Goal: Information Seeking & Learning: Learn about a topic

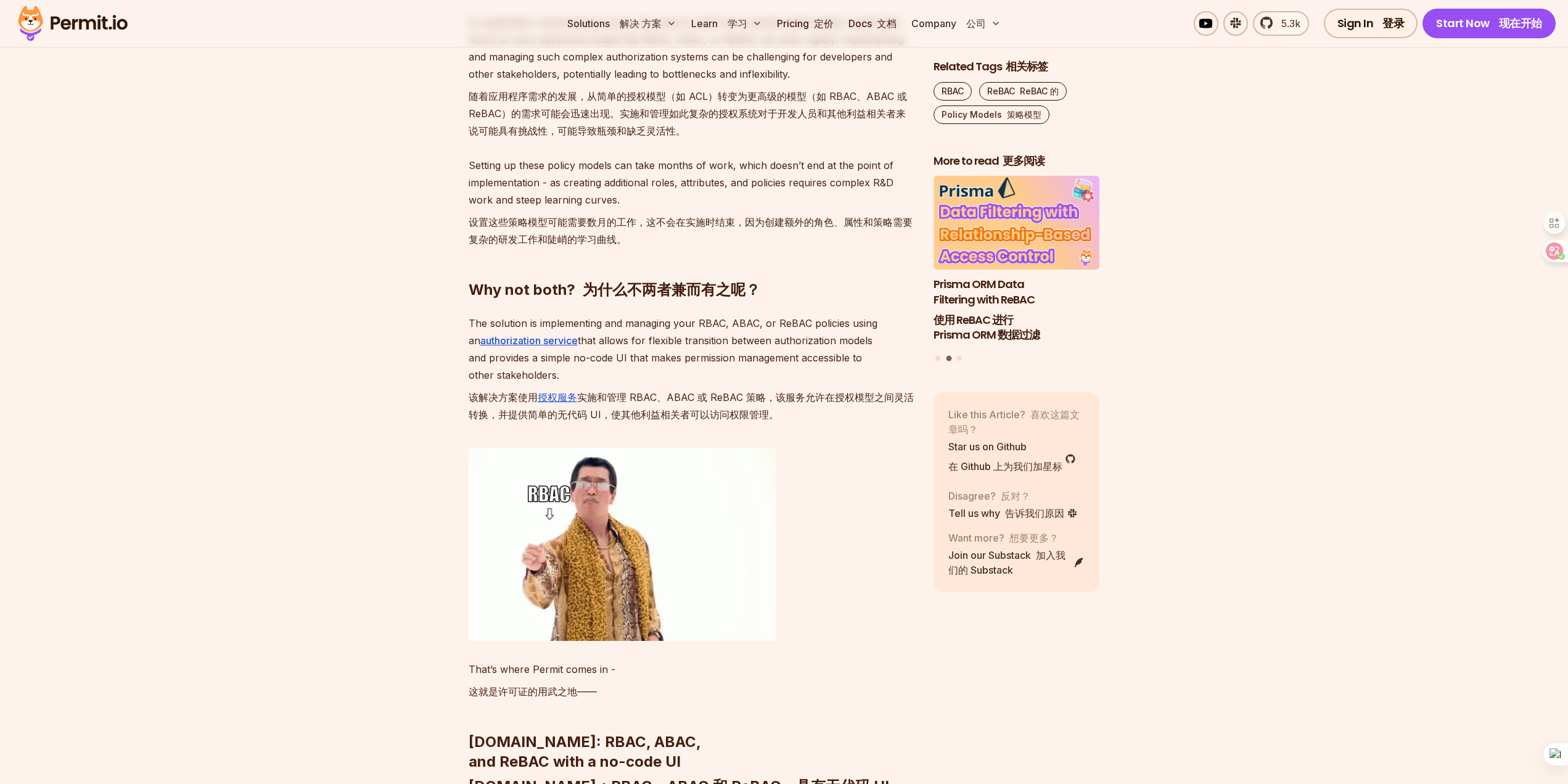
scroll to position [6424, 0]
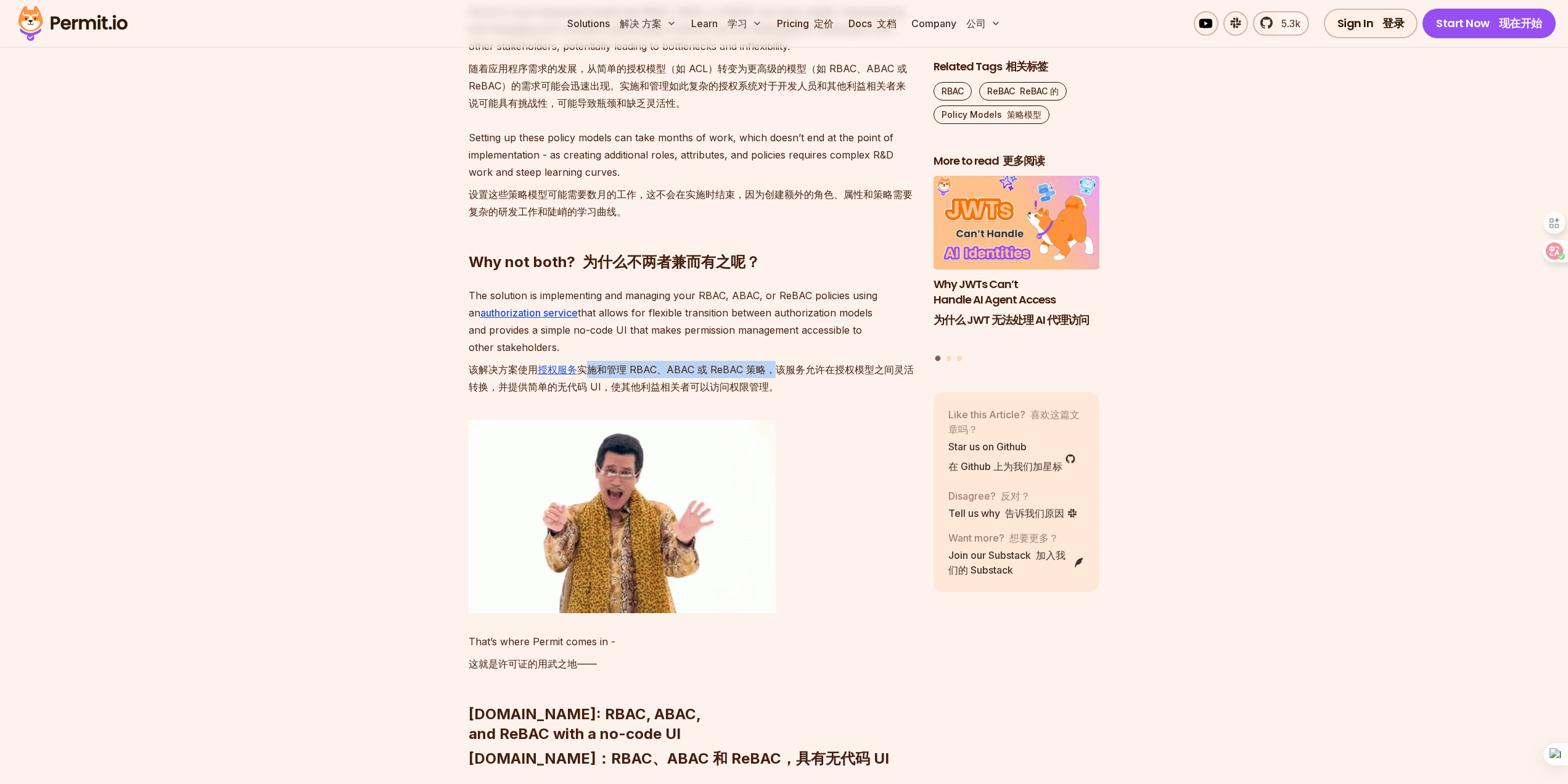
drag, startPoint x: 583, startPoint y: 571, endPoint x: 770, endPoint y: 569, distance: 187.0
click at [770, 393] on font "该解决方案使用 授权服务 实施和管理 RBAC、ABAC 或 ReBAC 策略，该服务允许在授权模型之间灵活转换，并提供简单的无代码 UI，使其他利益相关者可…" at bounding box center [690, 378] width 445 height 30
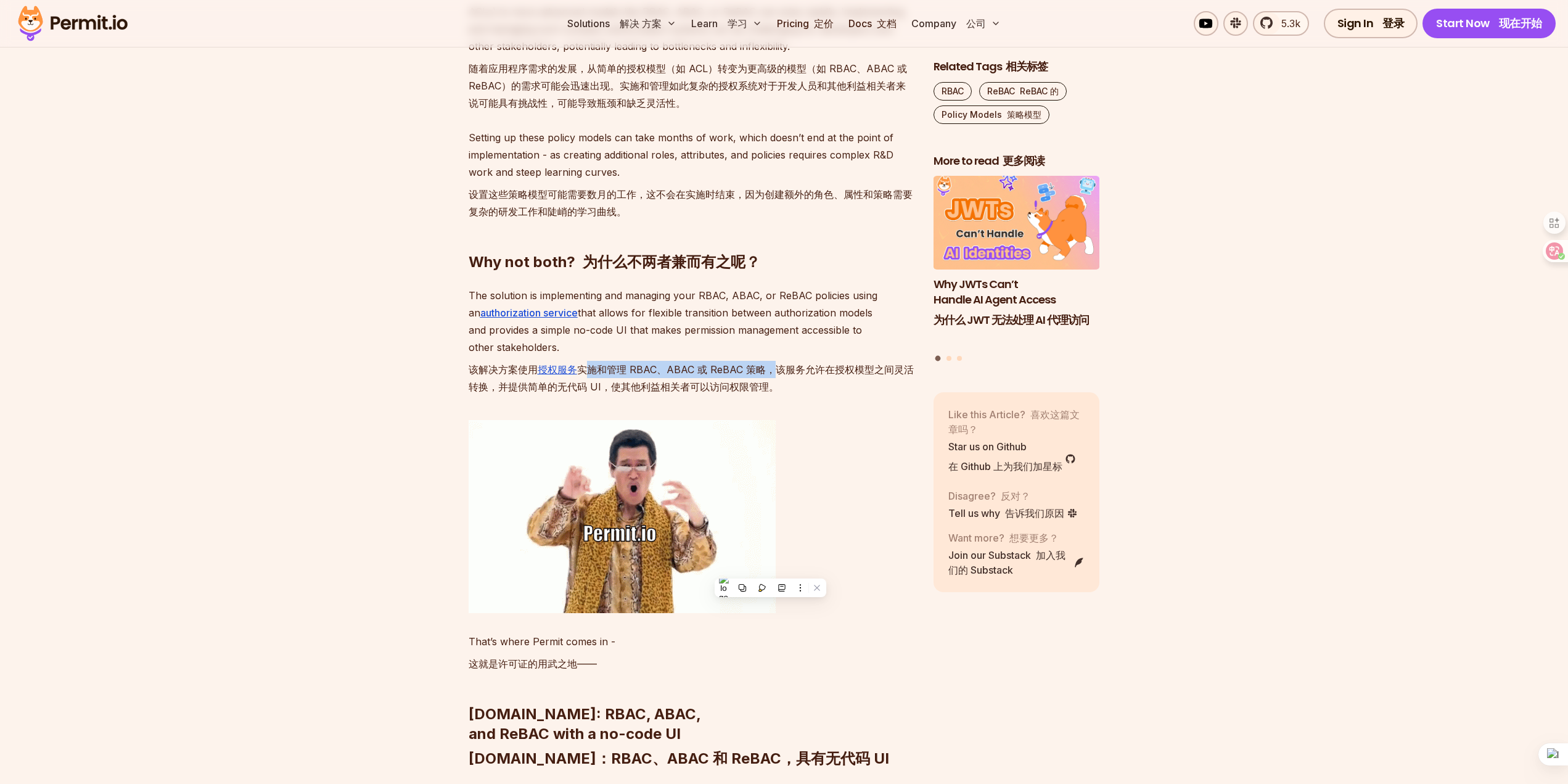
scroll to position [6485, 0]
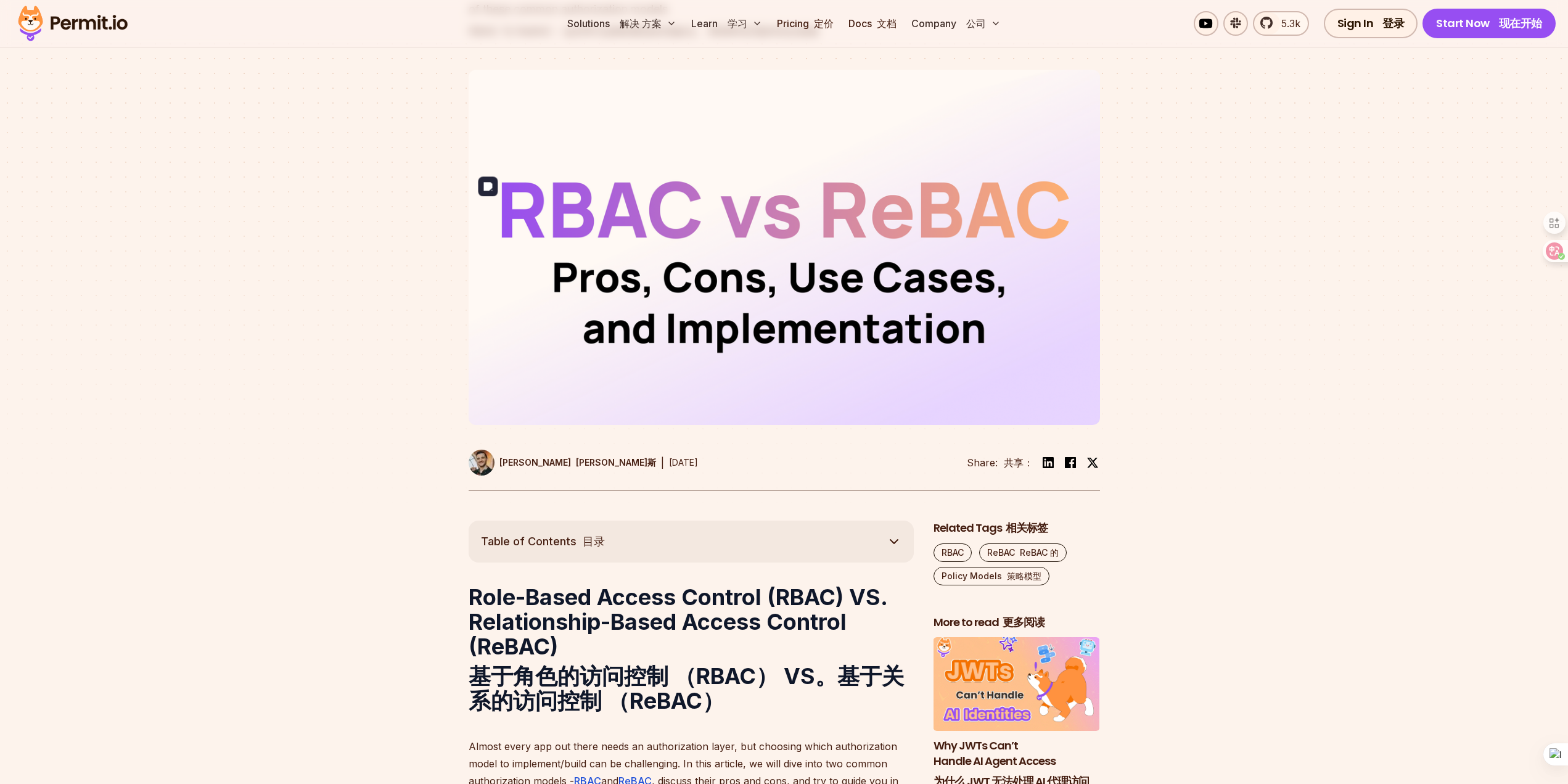
scroll to position [59, 0]
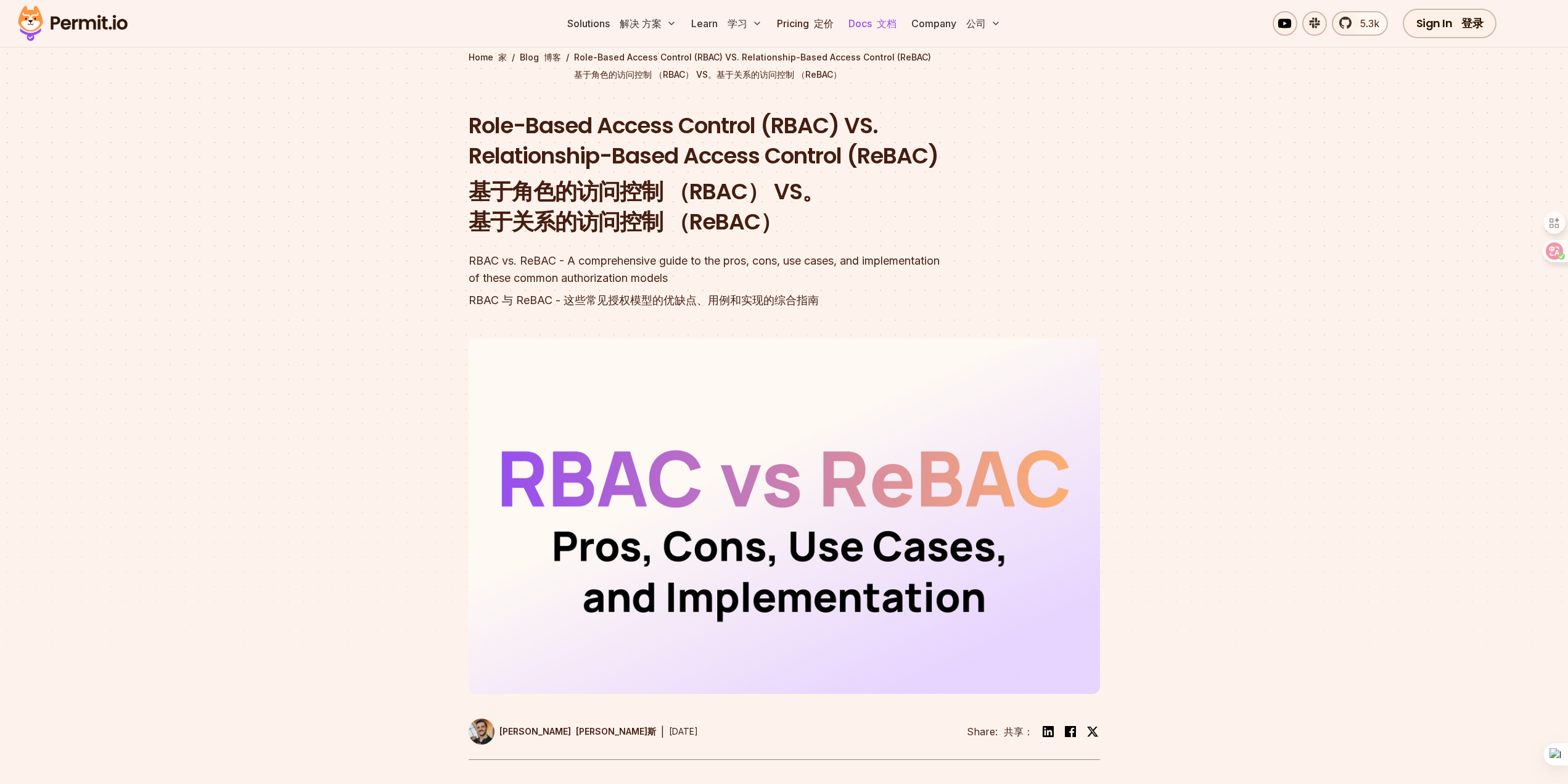
click at [867, 23] on link "Docs 文档" at bounding box center [872, 23] width 58 height 25
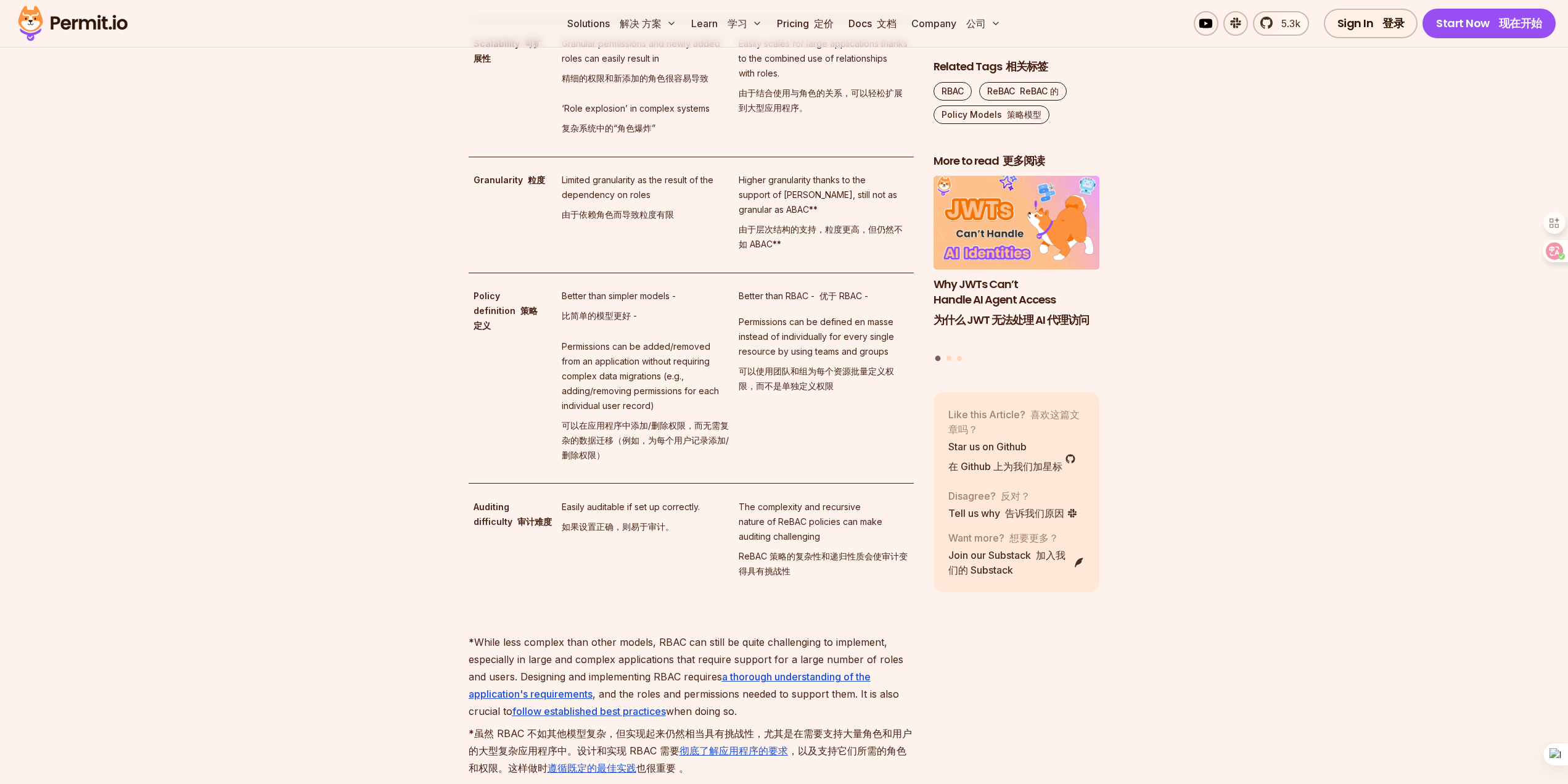
scroll to position [4624, 0]
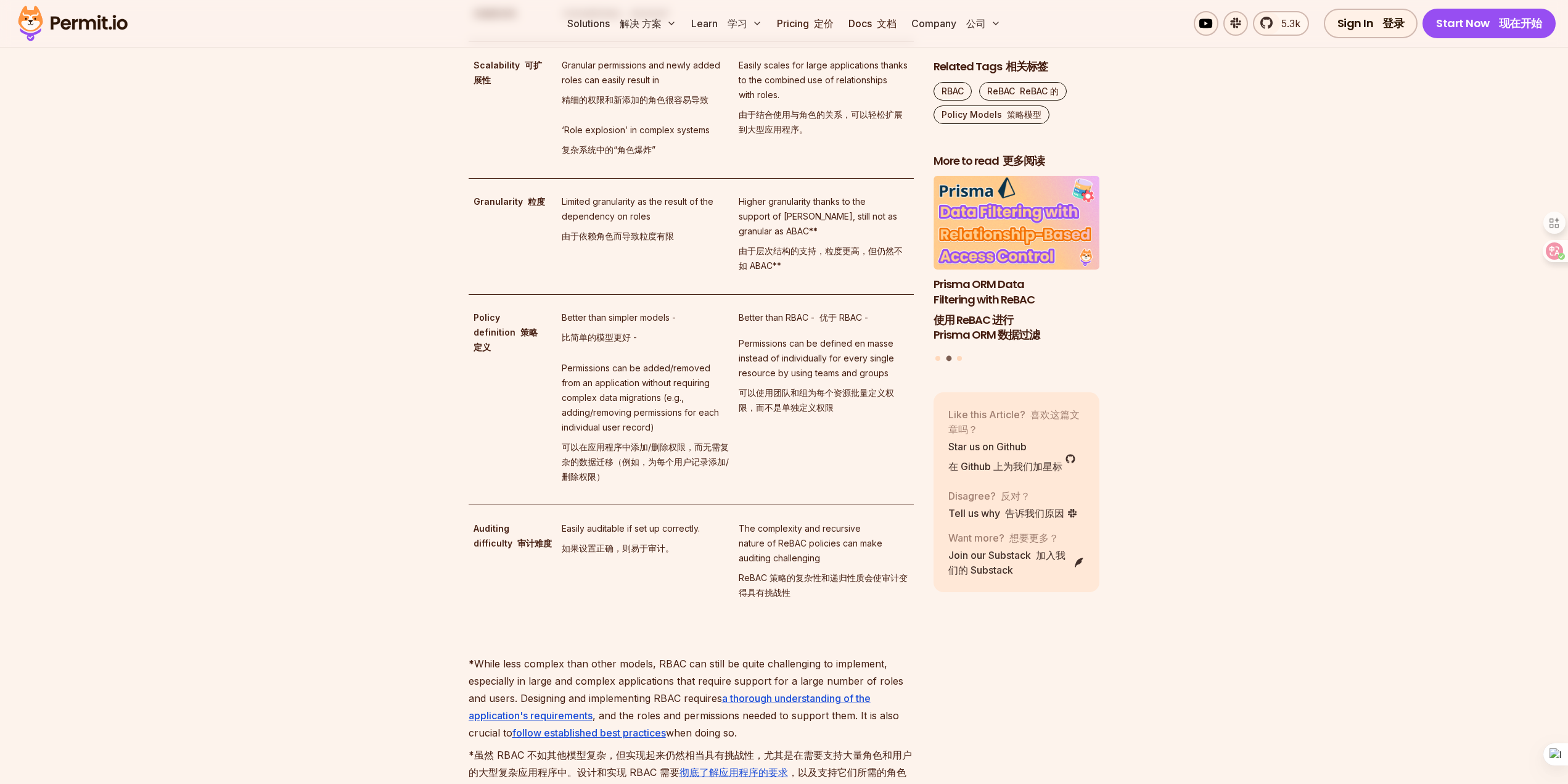
drag, startPoint x: 827, startPoint y: 354, endPoint x: 762, endPoint y: 352, distance: 65.0
click at [762, 179] on td "Easily scales for large applications thanks to the combined use of relationship…" at bounding box center [822, 111] width 179 height 137
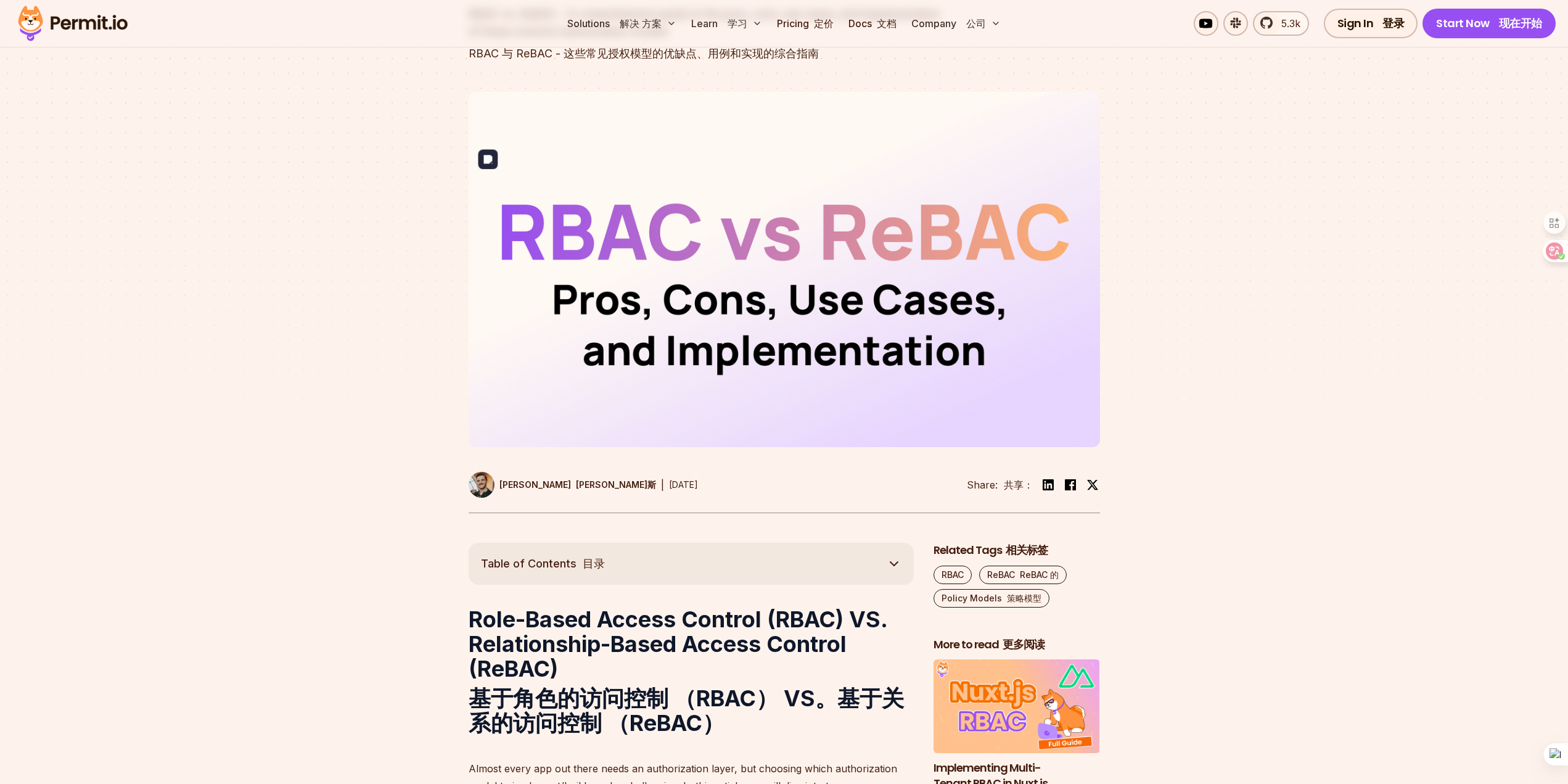
scroll to position [0, 0]
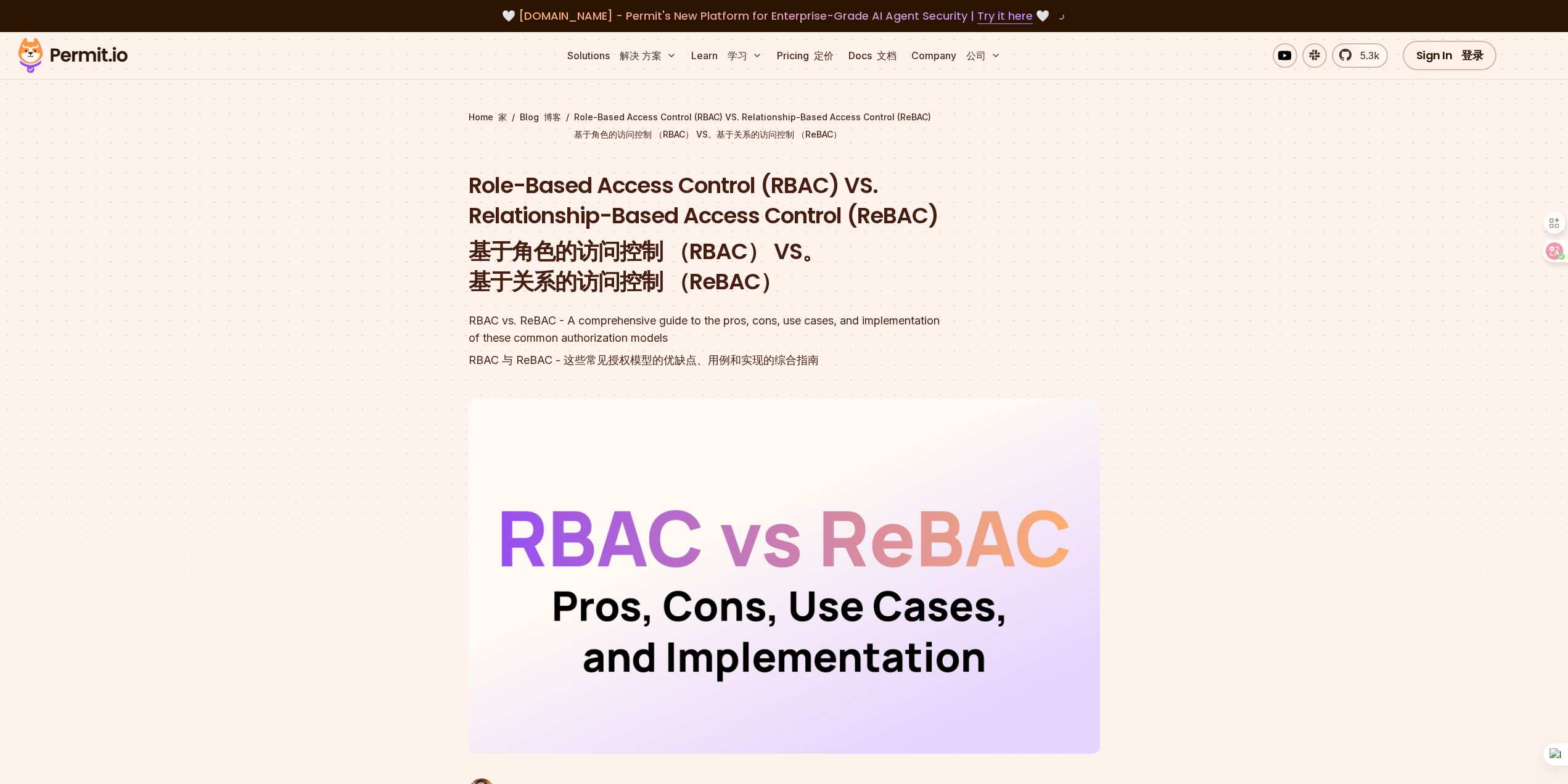
drag, startPoint x: 808, startPoint y: 337, endPoint x: 860, endPoint y: 256, distance: 96.3
click at [860, 256] on h1 "Role-Based Access Control (RBAC) VS. Relationship-Based Access Control (ReBAC) …" at bounding box center [704, 236] width 473 height 132
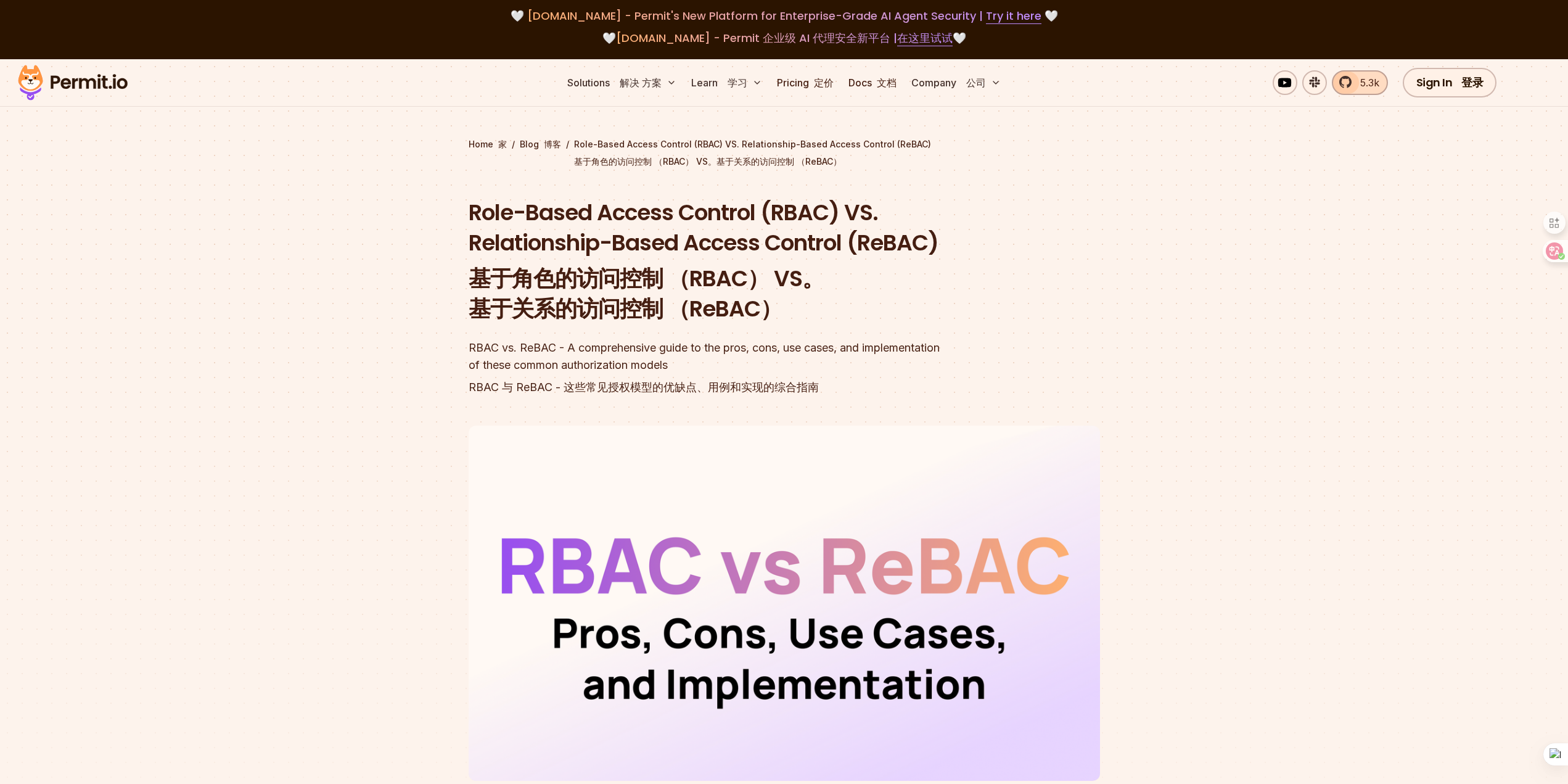
click at [1348, 84] on link "5.3k" at bounding box center [1360, 83] width 56 height 25
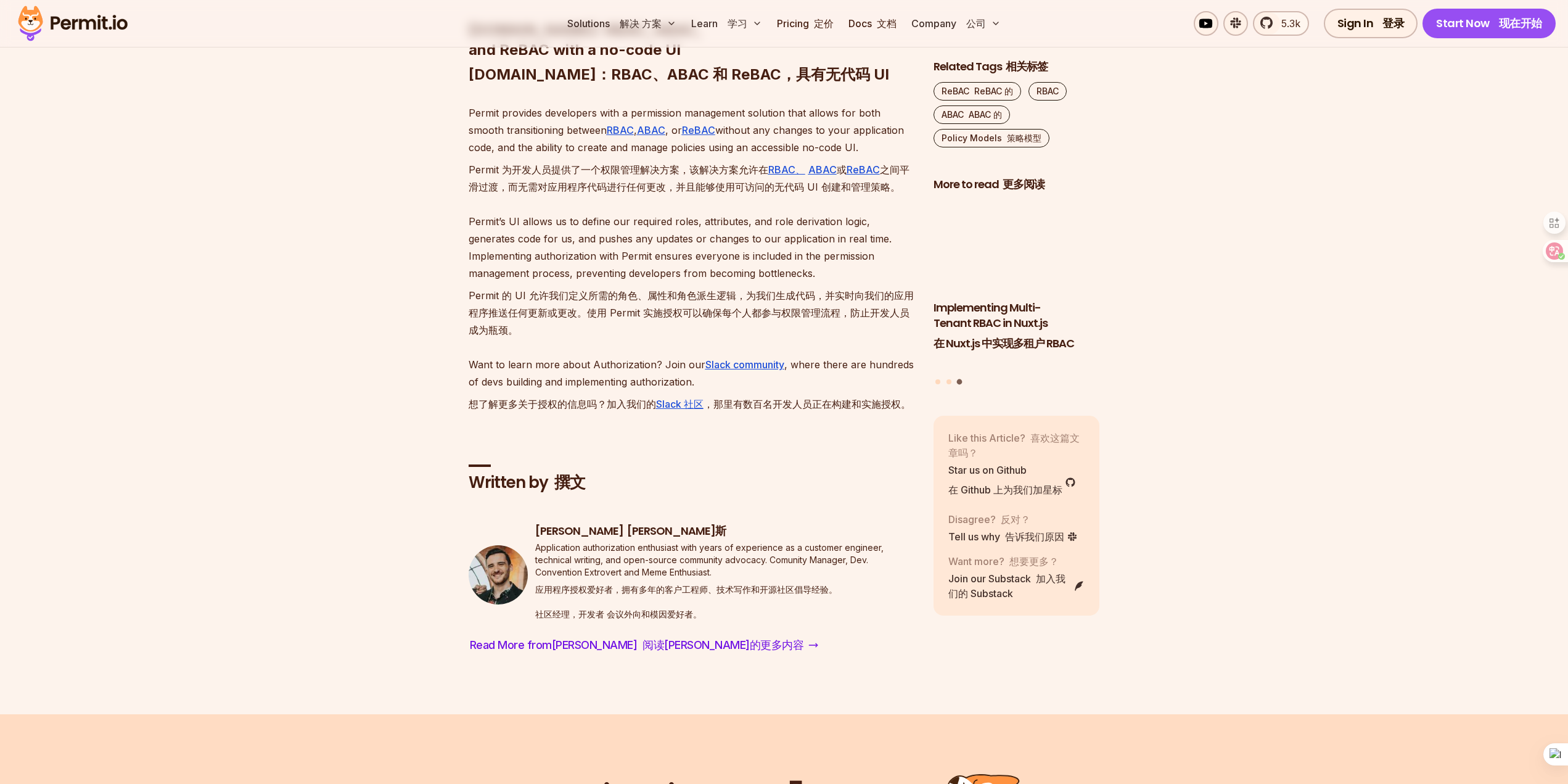
scroll to position [7966, 0]
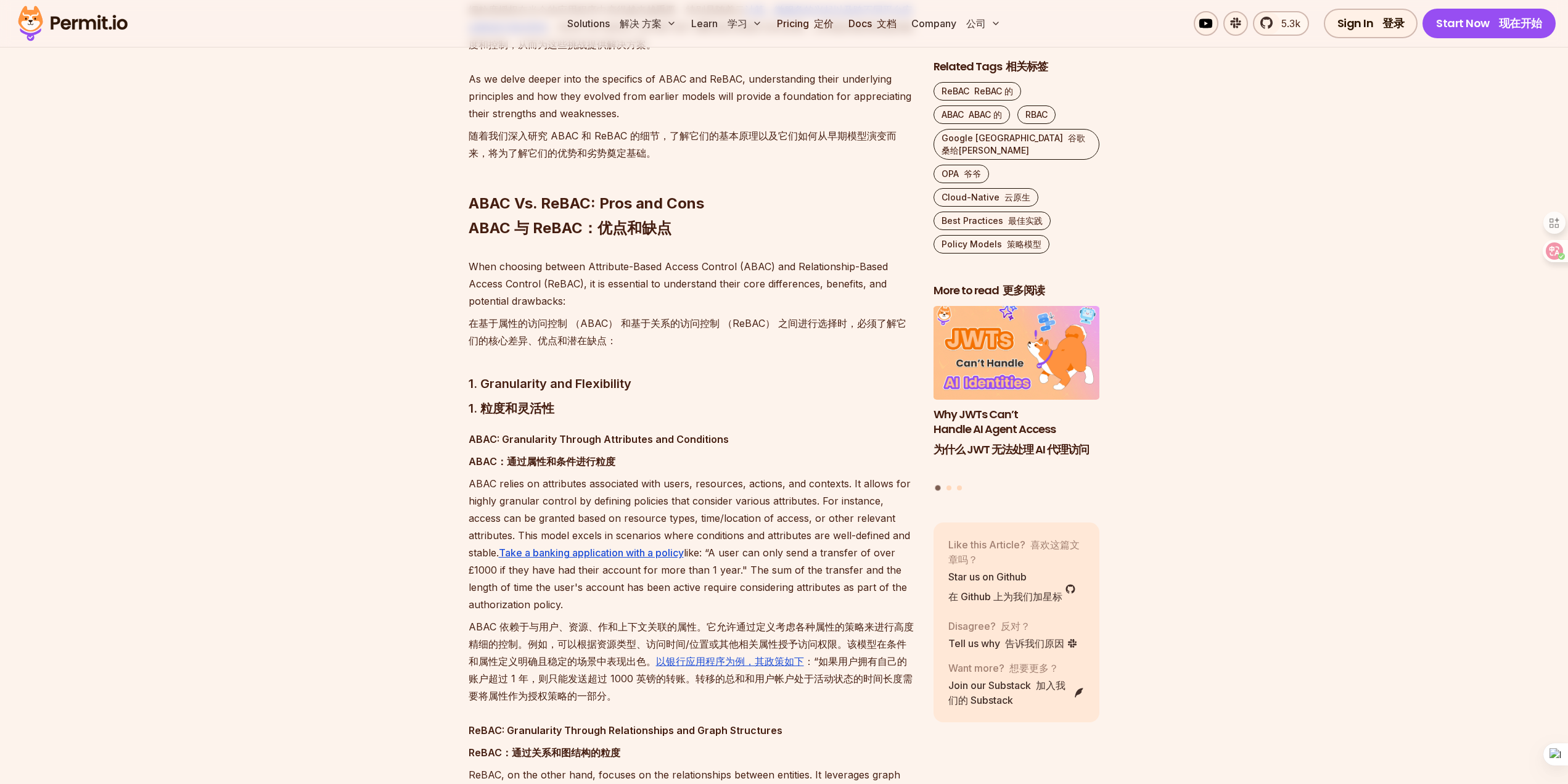
scroll to position [2445, 0]
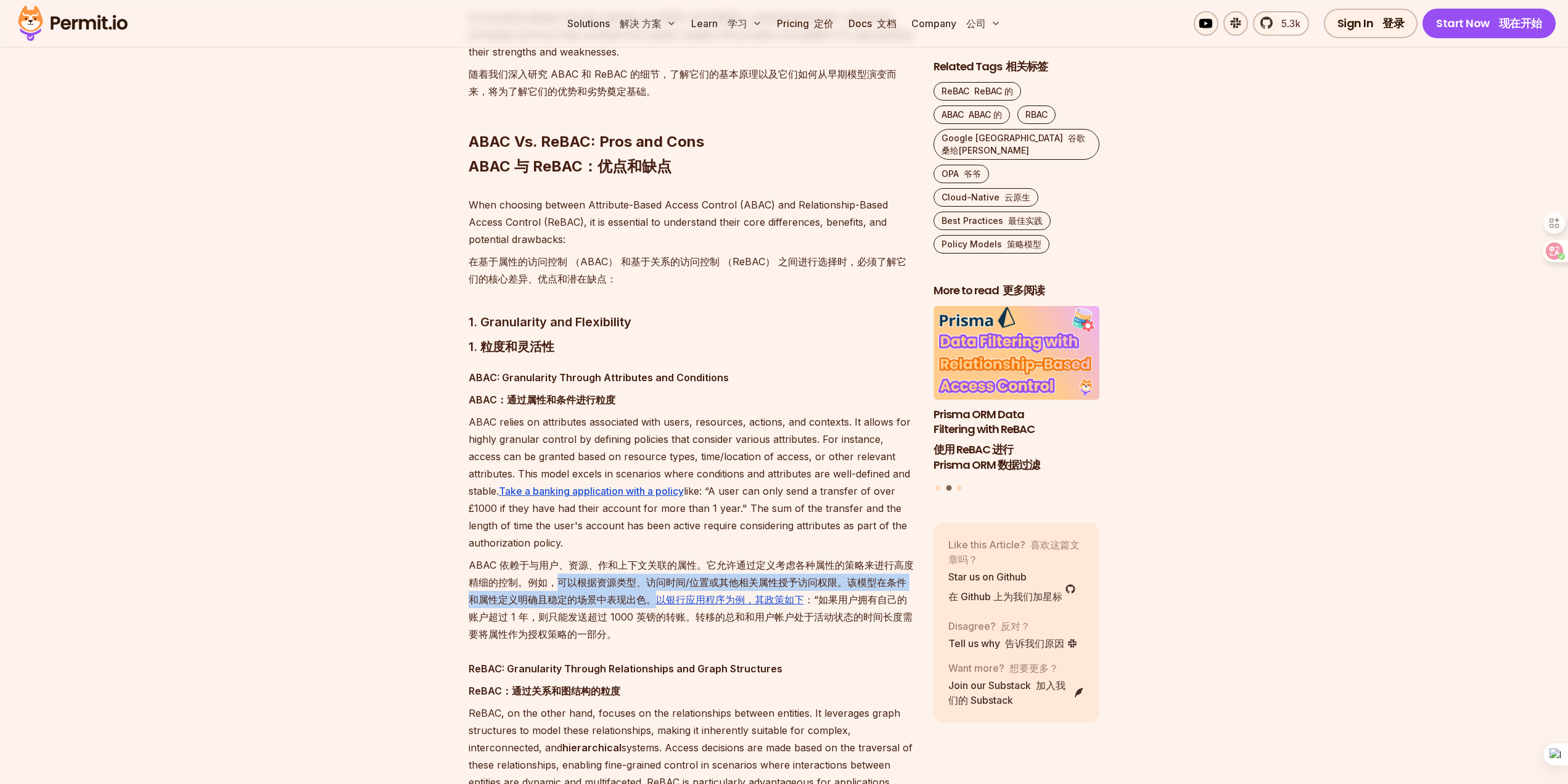
drag, startPoint x: 558, startPoint y: 548, endPoint x: 654, endPoint y: 568, distance: 98.1
click at [654, 568] on font "ABAC 依赖于与用户、资源、作和上下文关联的属性。它允许通过定义考虑各种属性的策略来进行高度精细的控制。例如，可以根据资源类型、访问时间/位置或其他相关属性…" at bounding box center [690, 599] width 445 height 82
click at [543, 582] on font "ABAC 依赖于与用户、资源、作和上下文关联的属性。它允许通过定义考虑各种属性的策略来进行高度精细的控制。例如，可以根据资源类型、访问时间/位置或其他相关属性…" at bounding box center [690, 599] width 445 height 82
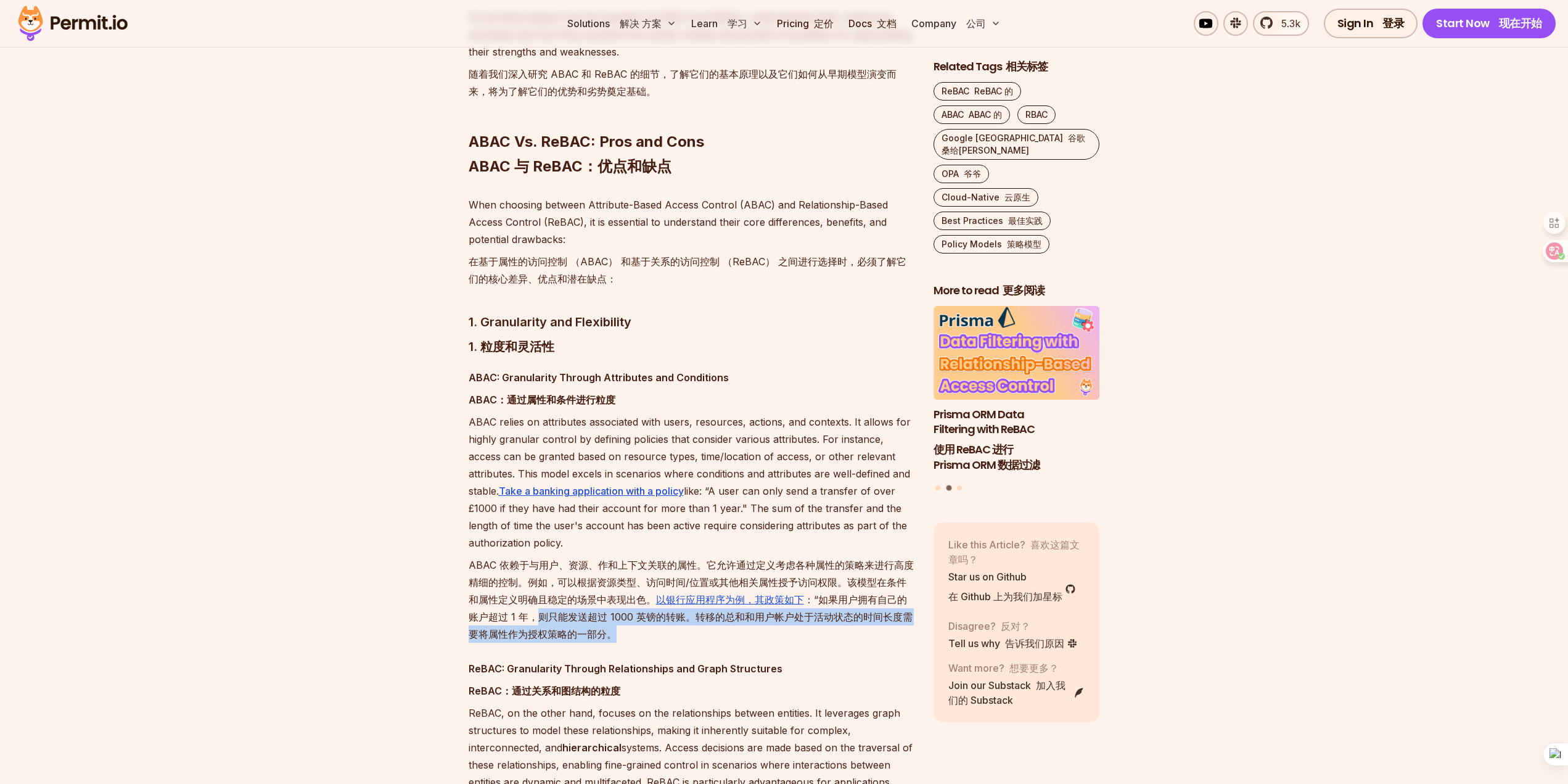
drag, startPoint x: 535, startPoint y: 585, endPoint x: 613, endPoint y: 598, distance: 79.1
click at [613, 598] on font "ABAC 依赖于与用户、资源、作和上下文关联的属性。它允许通过定义考虑各种属性的策略来进行高度精细的控制。例如，可以根据资源类型、访问时间/位置或其他相关属性…" at bounding box center [690, 599] width 445 height 82
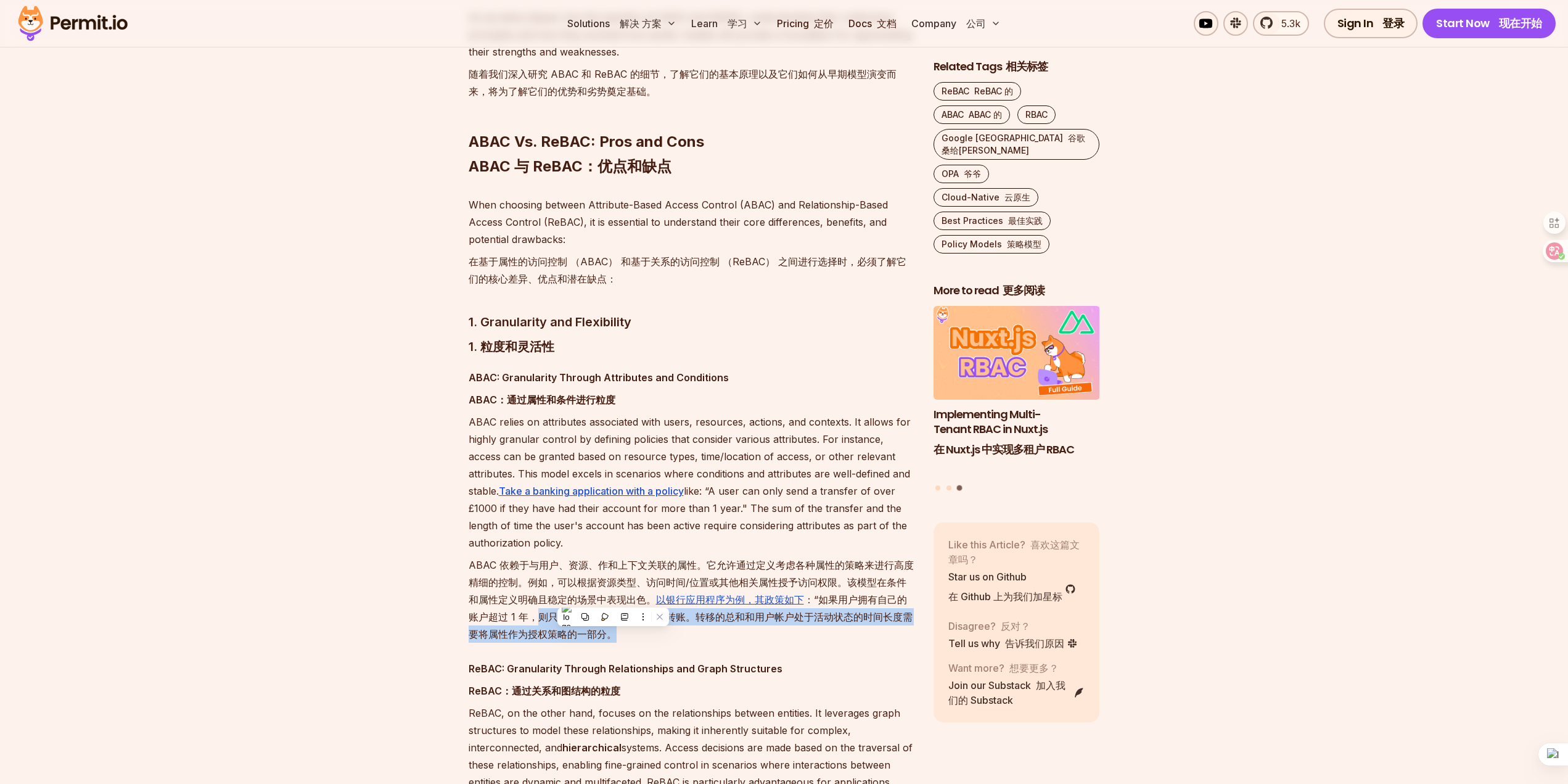
click at [684, 600] on font "ABAC 依赖于与用户、资源、作和上下文关联的属性。它允许通过定义考虑各种属性的策略来进行高度精细的控制。例如，可以根据资源类型、访问时间/位置或其他相关属性…" at bounding box center [690, 599] width 445 height 87
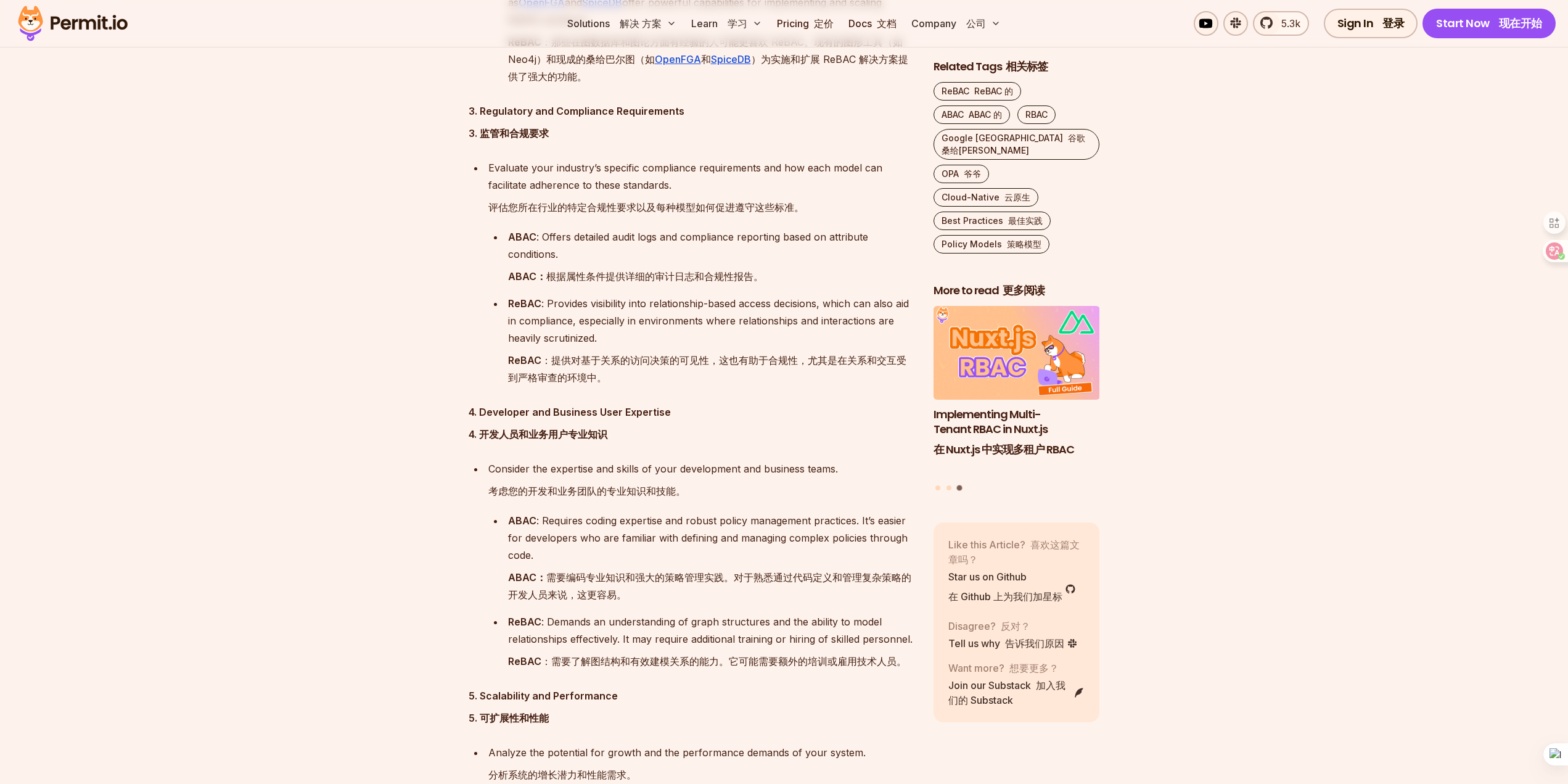
scroll to position [5221, 0]
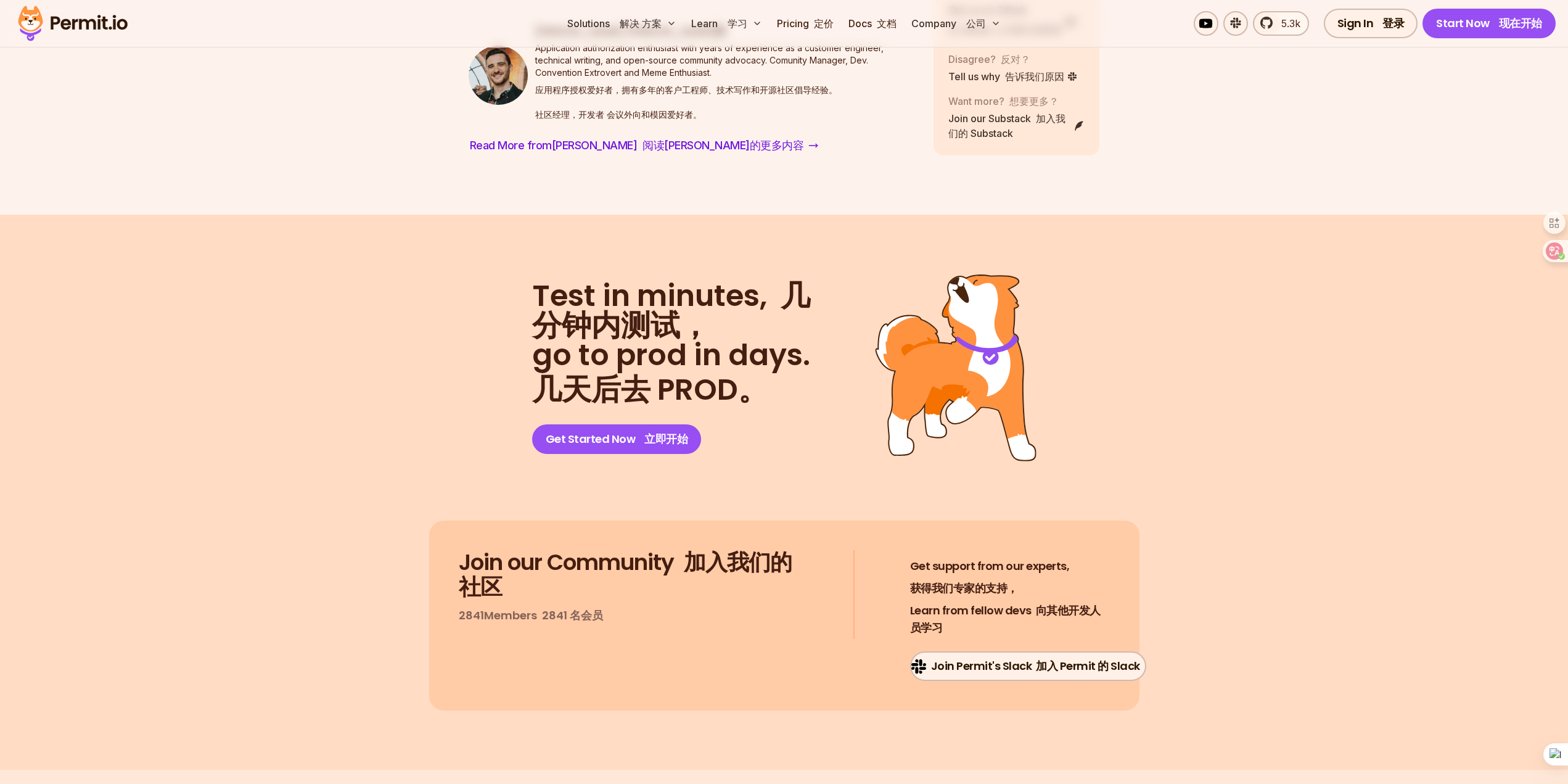
scroll to position [7771, 0]
